Goal: Transaction & Acquisition: Purchase product/service

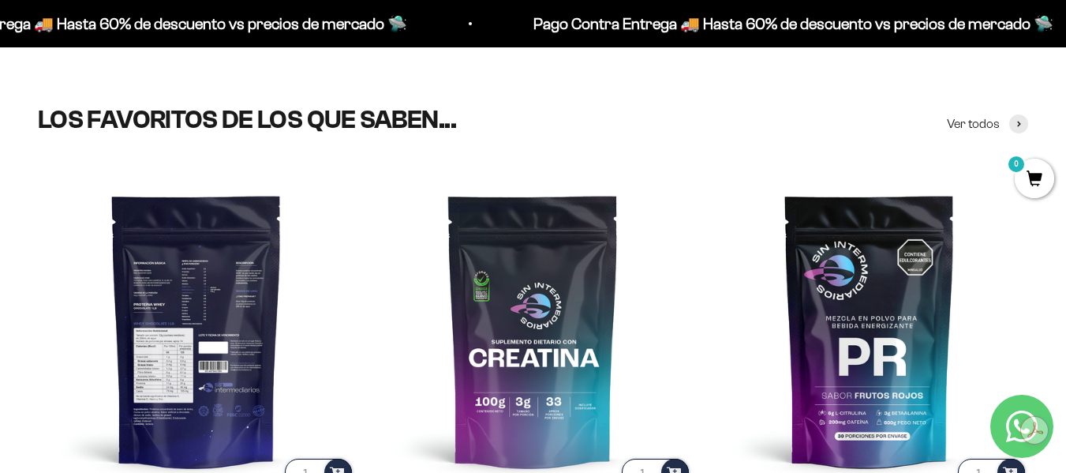
scroll to position [627, 0]
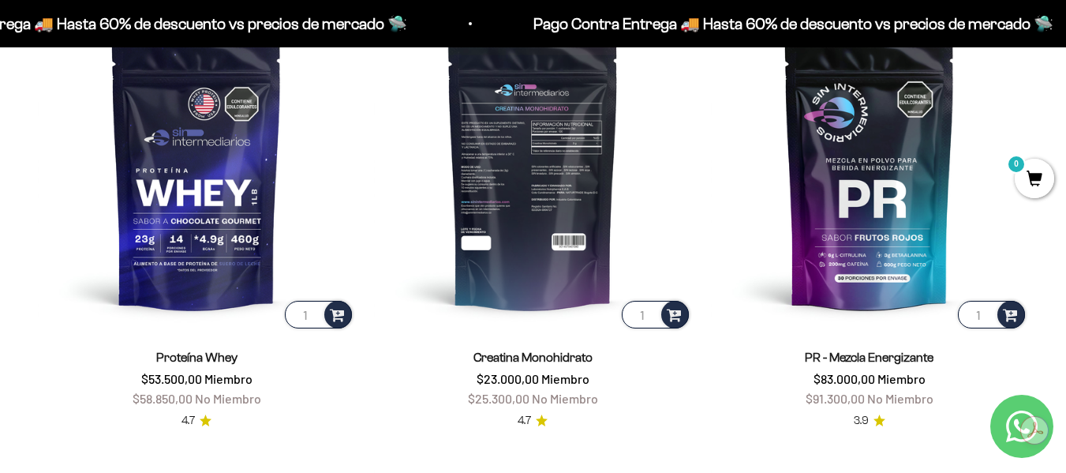
click at [494, 219] on img at bounding box center [532, 171] width 317 height 317
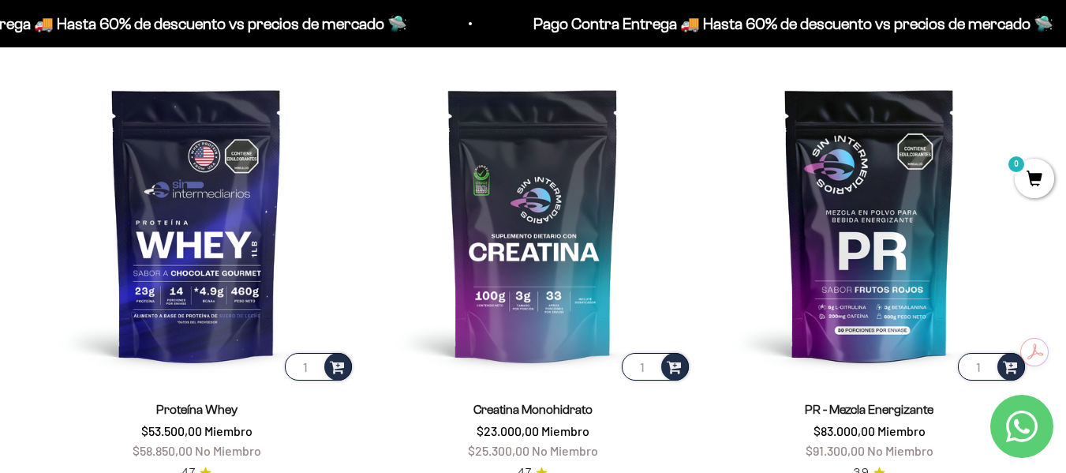
scroll to position [627, 0]
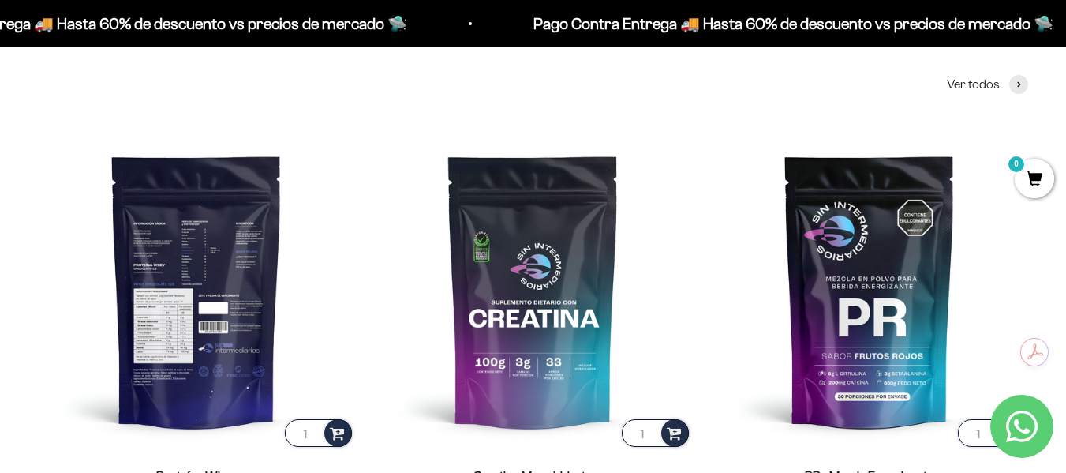
click at [218, 157] on img at bounding box center [196, 290] width 317 height 317
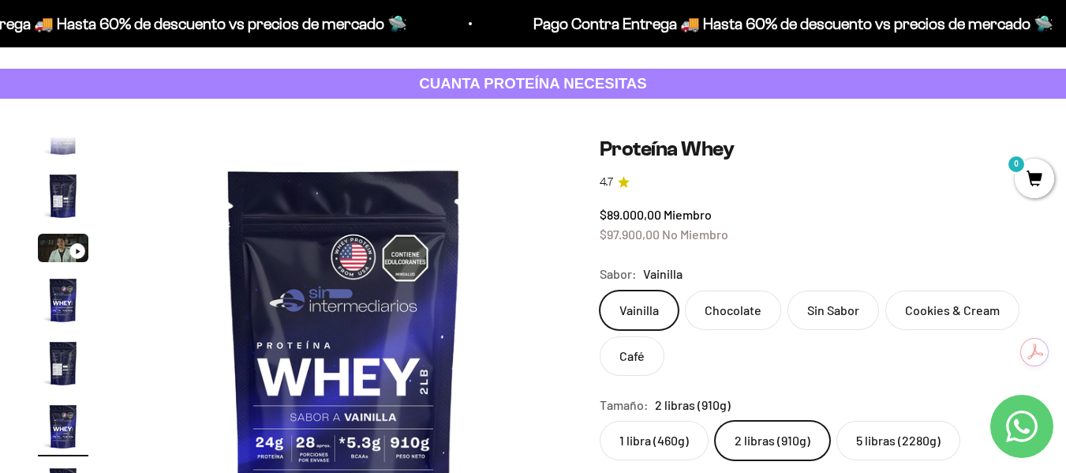
scroll to position [158, 0]
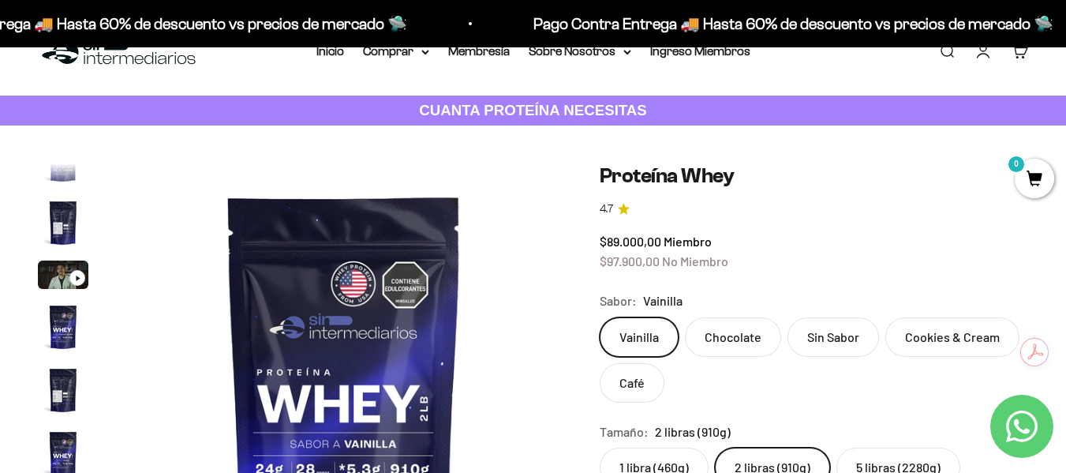
click at [651, 447] on label "1 libra (460g)" at bounding box center [654, 466] width 109 height 39
click at [600, 447] on input "1 libra (460g)" at bounding box center [599, 447] width 1 height 1
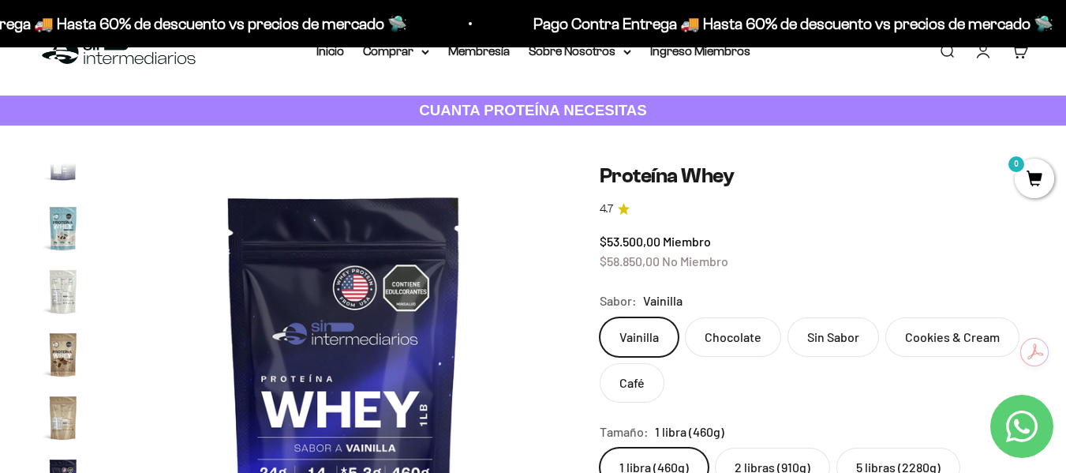
click at [757, 447] on label "2 libras (910g)" at bounding box center [772, 466] width 115 height 39
click at [600, 447] on input "2 libras (910g)" at bounding box center [599, 447] width 1 height 1
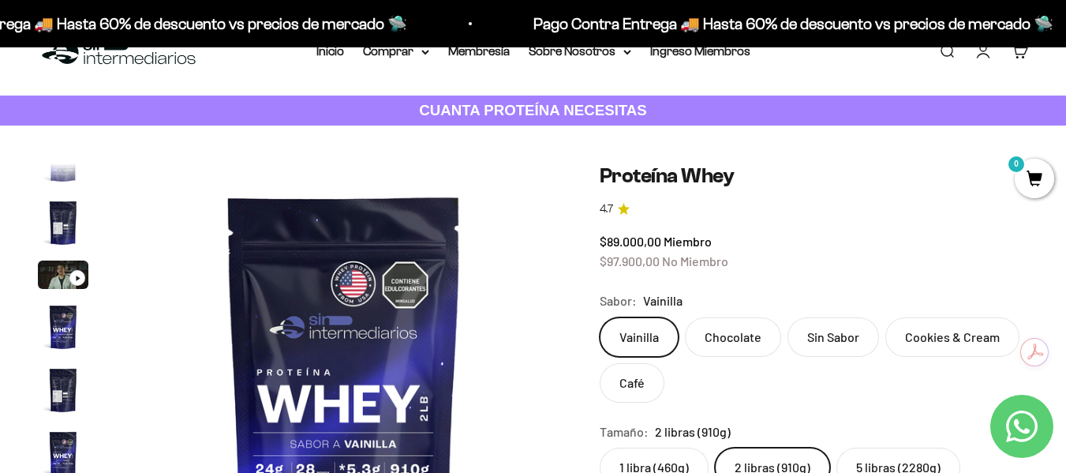
click at [738, 317] on label "Chocolate" at bounding box center [733, 336] width 96 height 39
click at [600, 316] on input "Chocolate" at bounding box center [599, 316] width 1 height 1
